Goal: Find specific page/section: Find specific page/section

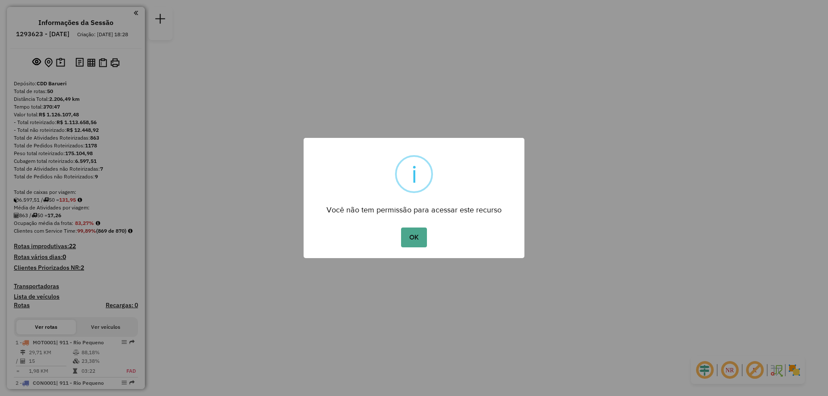
drag, startPoint x: 406, startPoint y: 237, endPoint x: 339, endPoint y: 256, distance: 69.5
click at [406, 237] on button "OK" at bounding box center [413, 238] width 25 height 20
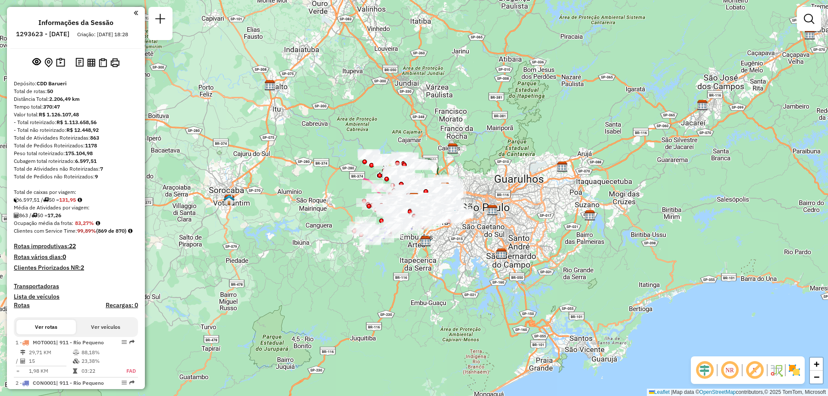
click at [729, 369] on em at bounding box center [729, 370] width 21 height 21
click at [793, 367] on img at bounding box center [794, 370] width 14 height 14
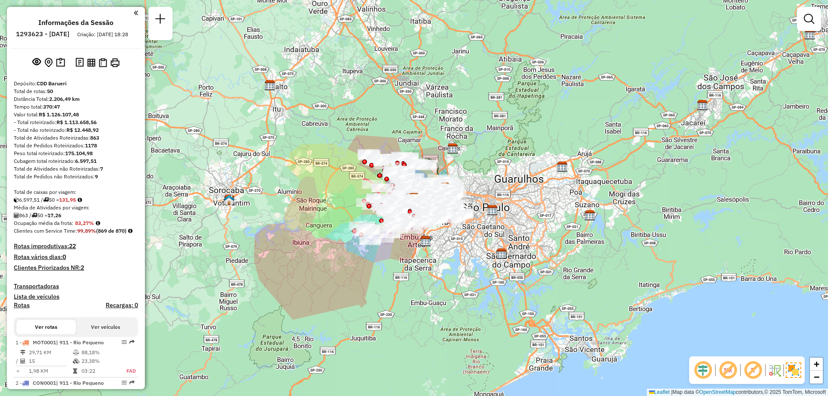
click at [734, 377] on em at bounding box center [727, 370] width 21 height 21
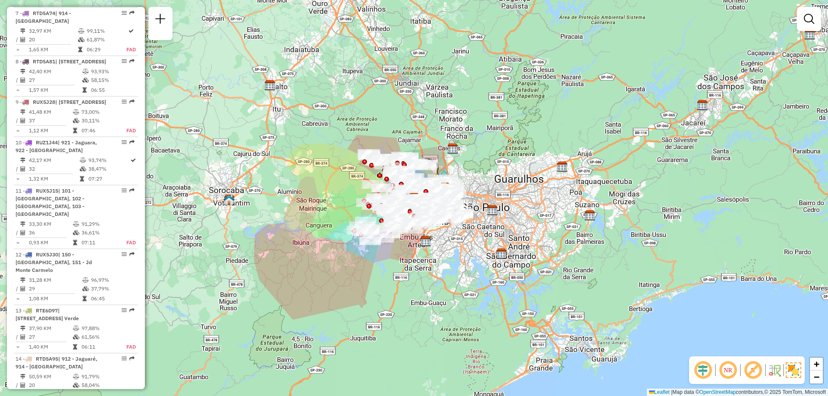
scroll to position [647, 0]
